Goal: Information Seeking & Learning: Learn about a topic

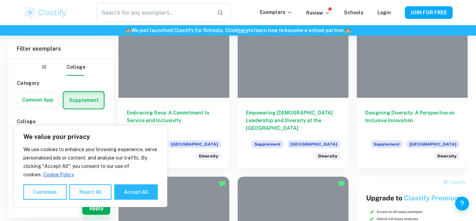
scroll to position [248, 0]
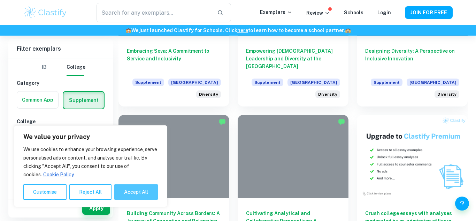
click at [146, 189] on button "Accept All" at bounding box center [136, 191] width 44 height 15
checkbox input "true"
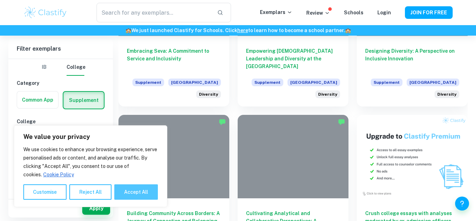
checkbox input "true"
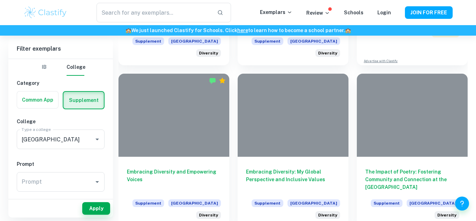
scroll to position [458, 0]
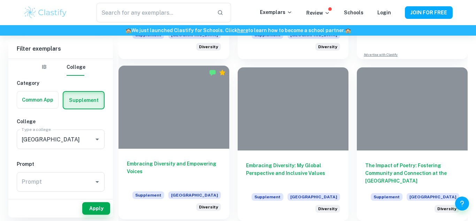
click at [201, 161] on h6 "Embracing Diversity and Empowering Voices" at bounding box center [174, 171] width 94 height 23
